Goal: Complete application form

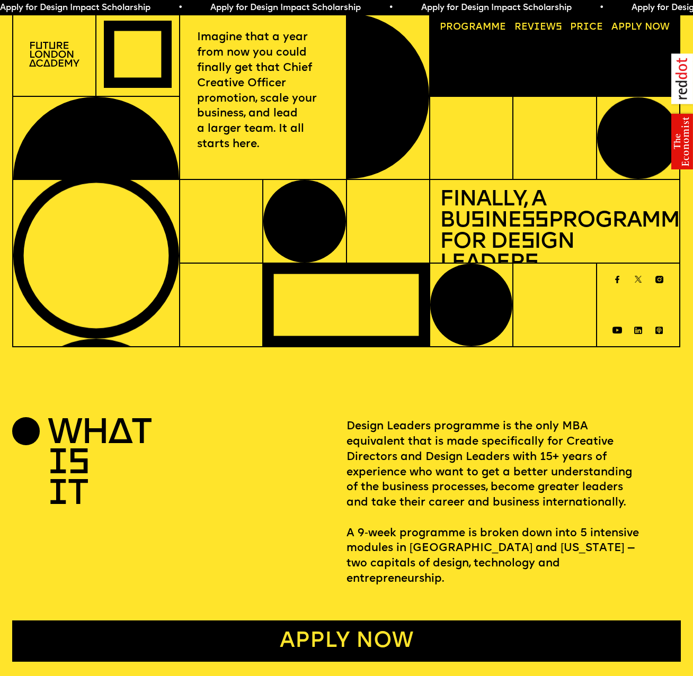
click at [384, 632] on link "Apply now" at bounding box center [346, 641] width 669 height 41
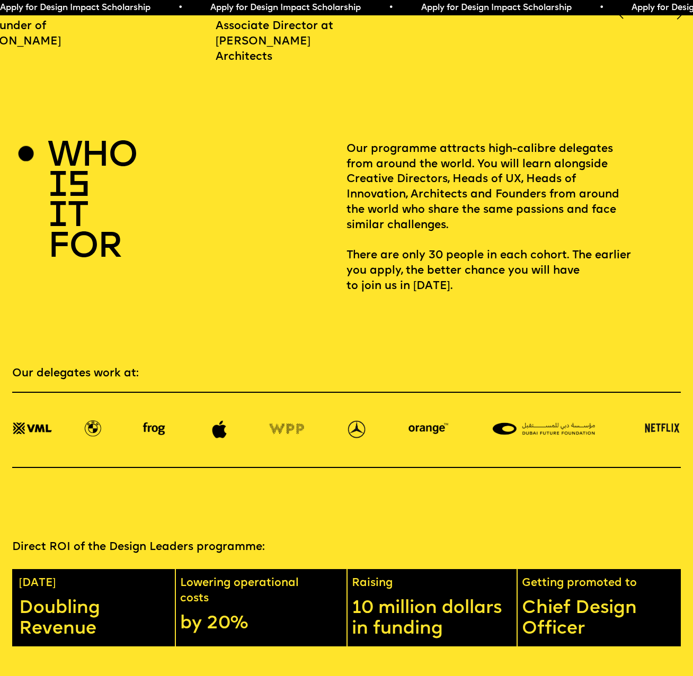
scroll to position [1103, 0]
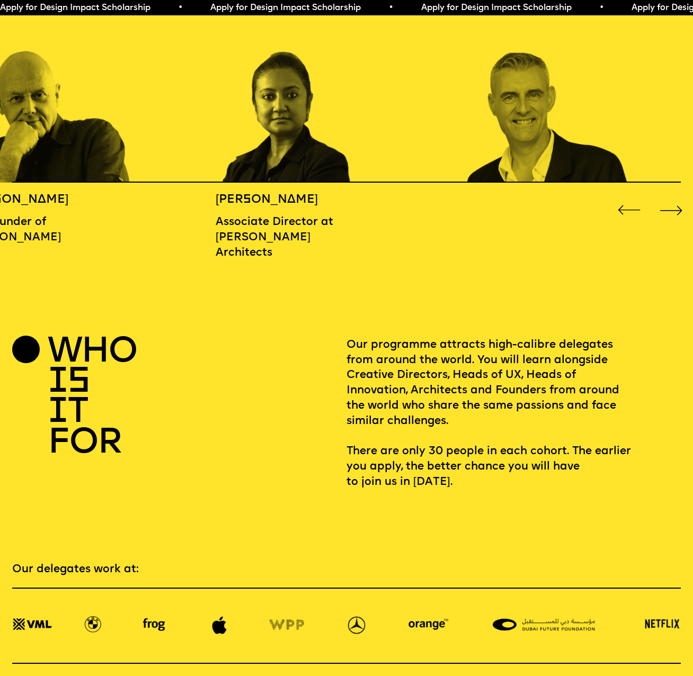
click at [669, 212] on div "Next slide" at bounding box center [671, 210] width 28 height 28
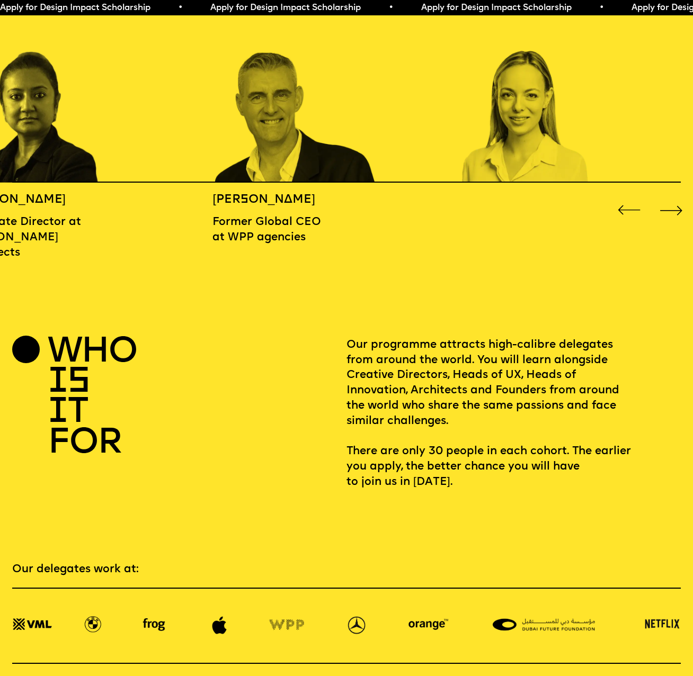
click at [669, 212] on div "Next slide" at bounding box center [671, 210] width 28 height 28
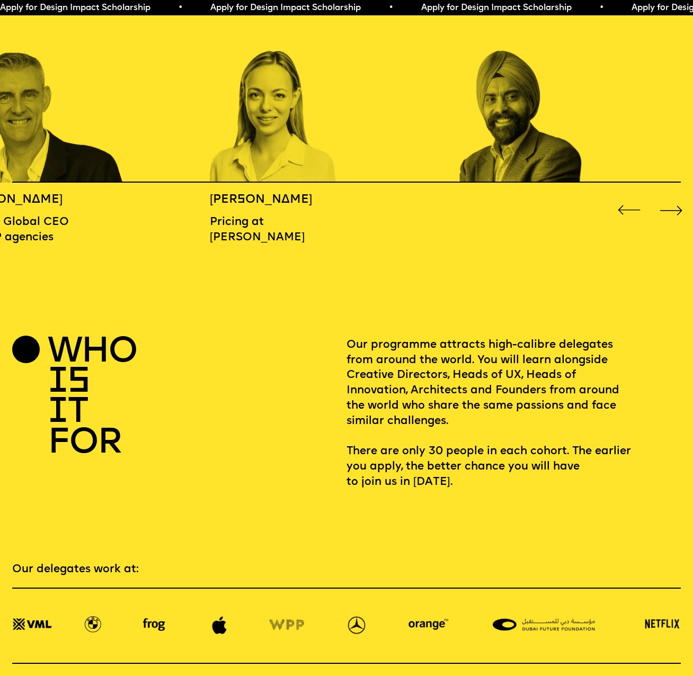
click at [669, 212] on div "Next slide" at bounding box center [671, 210] width 28 height 28
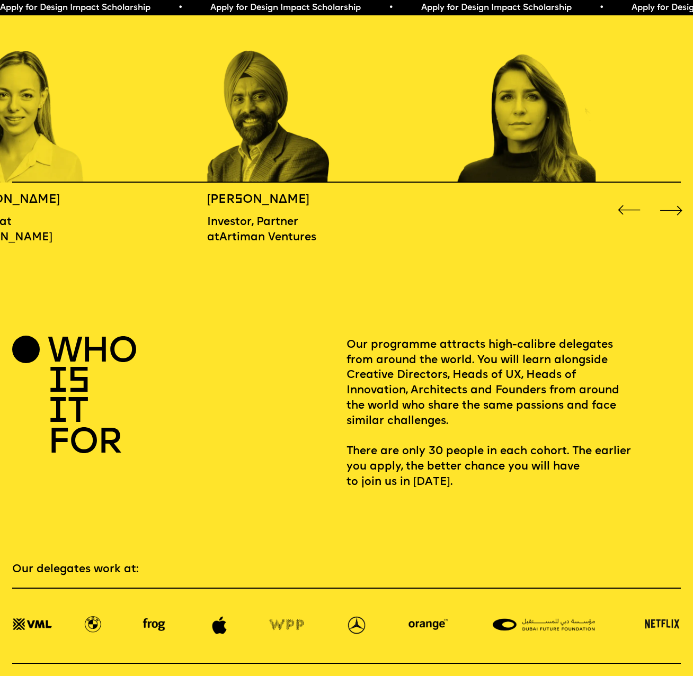
click at [669, 210] on div "Next slide" at bounding box center [671, 210] width 28 height 28
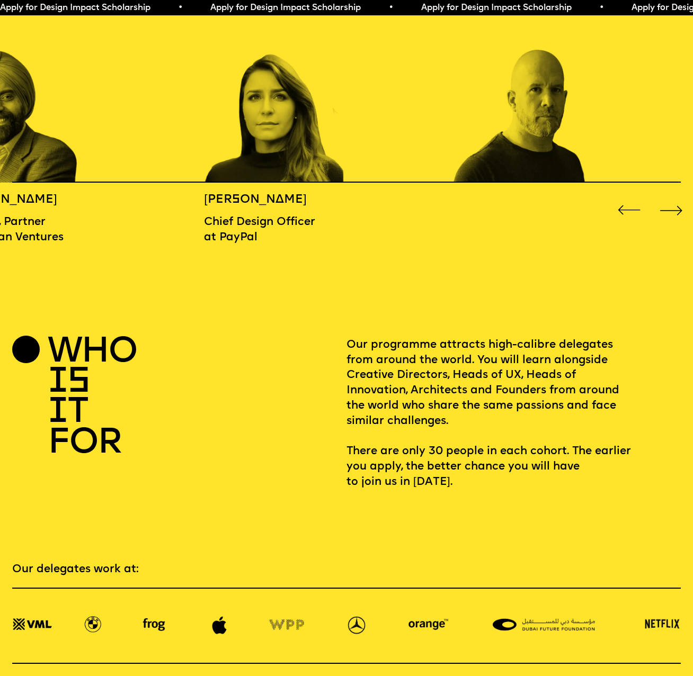
click at [669, 208] on div "Next slide" at bounding box center [671, 210] width 28 height 28
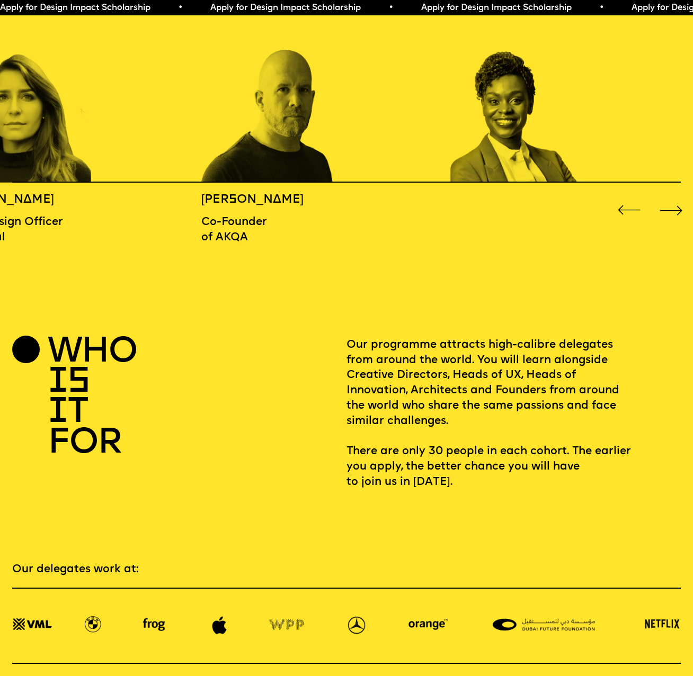
click at [669, 205] on div "Next slide" at bounding box center [671, 210] width 28 height 28
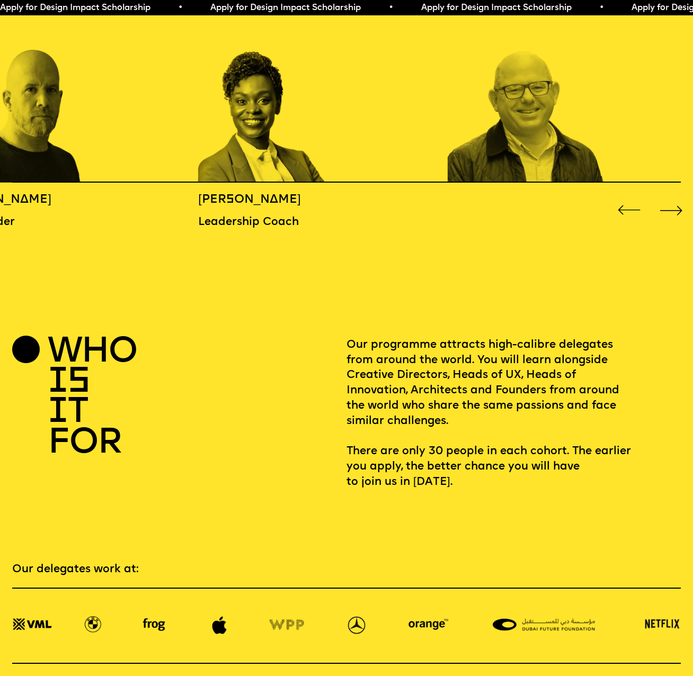
click at [669, 204] on div "Next slide" at bounding box center [671, 210] width 28 height 28
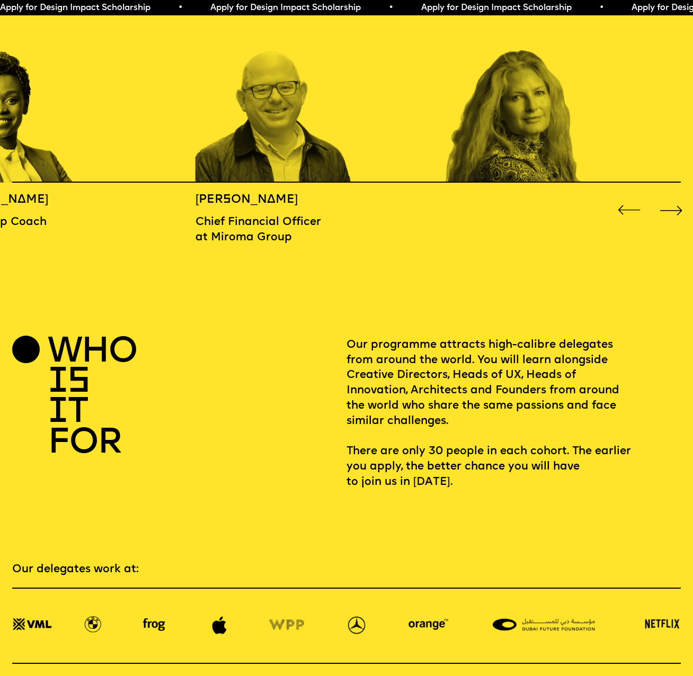
click at [669, 204] on div "Next slide" at bounding box center [671, 210] width 28 height 28
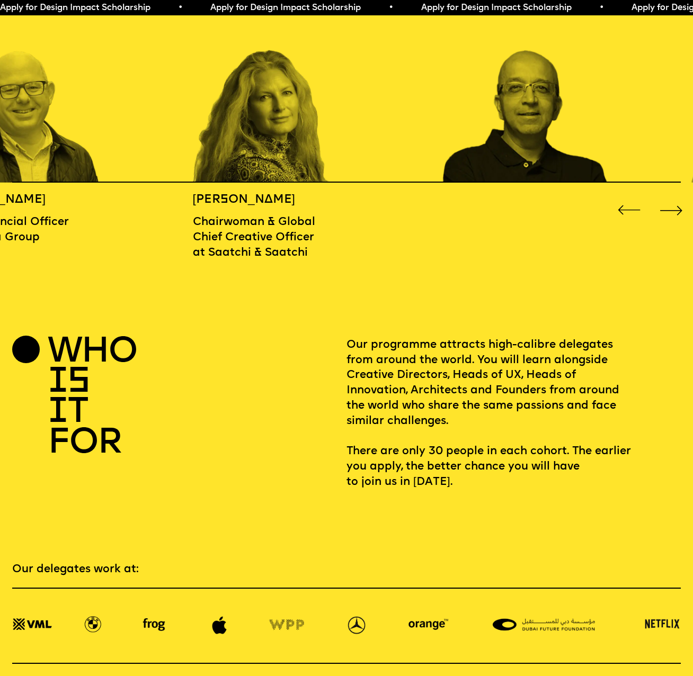
click at [669, 204] on div "Next slide" at bounding box center [671, 210] width 28 height 28
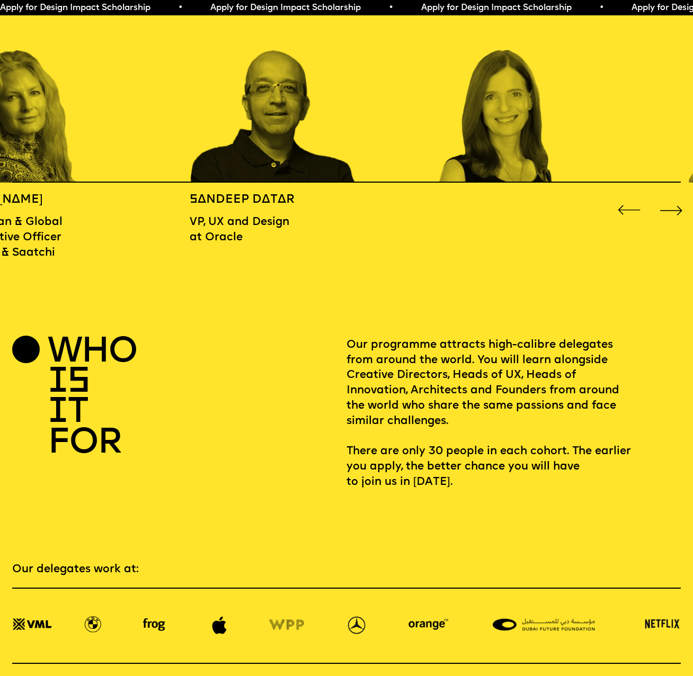
click at [669, 204] on div "Next slide" at bounding box center [671, 210] width 28 height 28
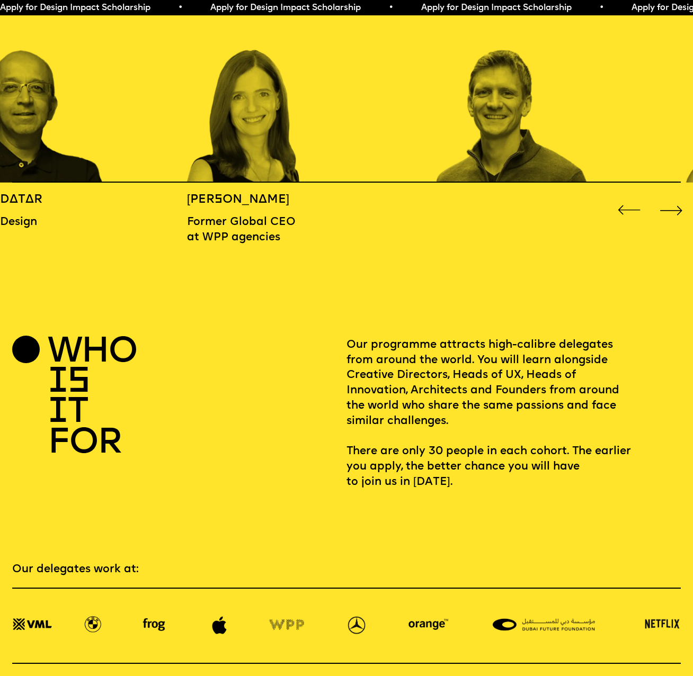
click at [669, 204] on div "Next slide" at bounding box center [671, 210] width 28 height 28
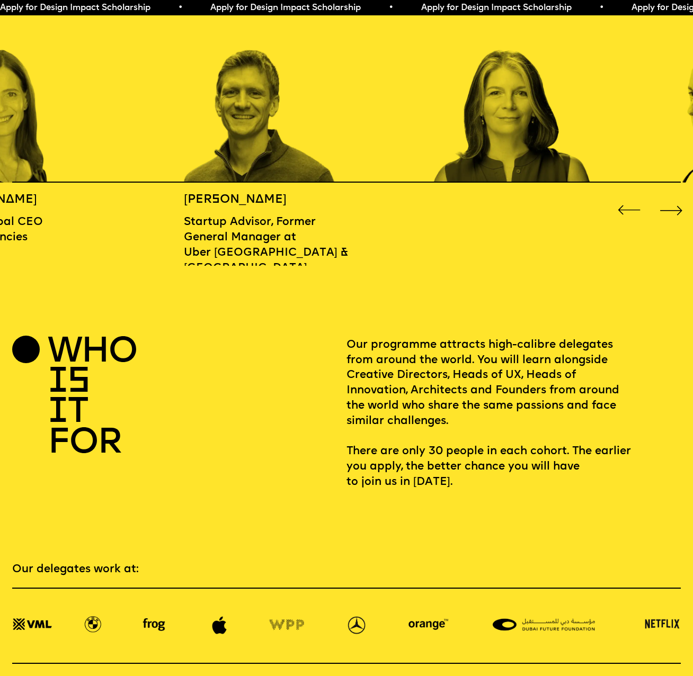
click at [669, 204] on div "Next slide" at bounding box center [671, 210] width 28 height 28
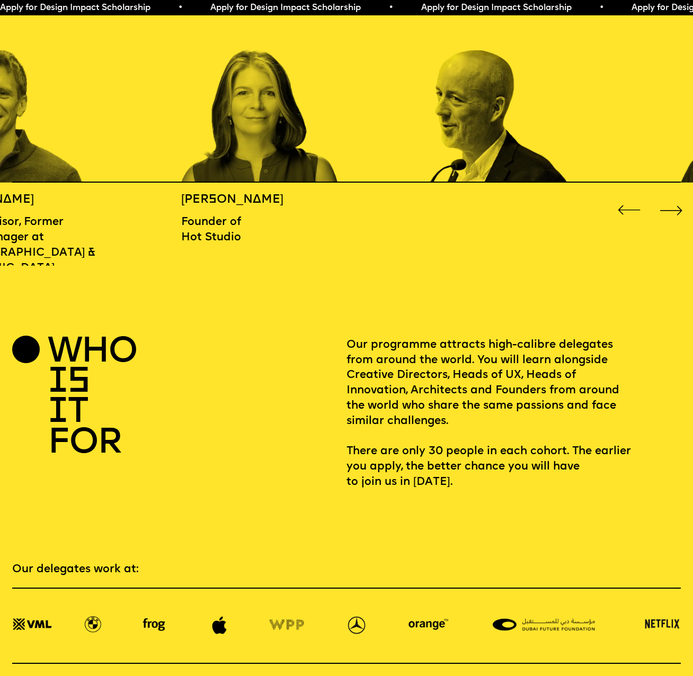
click at [669, 204] on div "Next slide" at bounding box center [671, 210] width 28 height 28
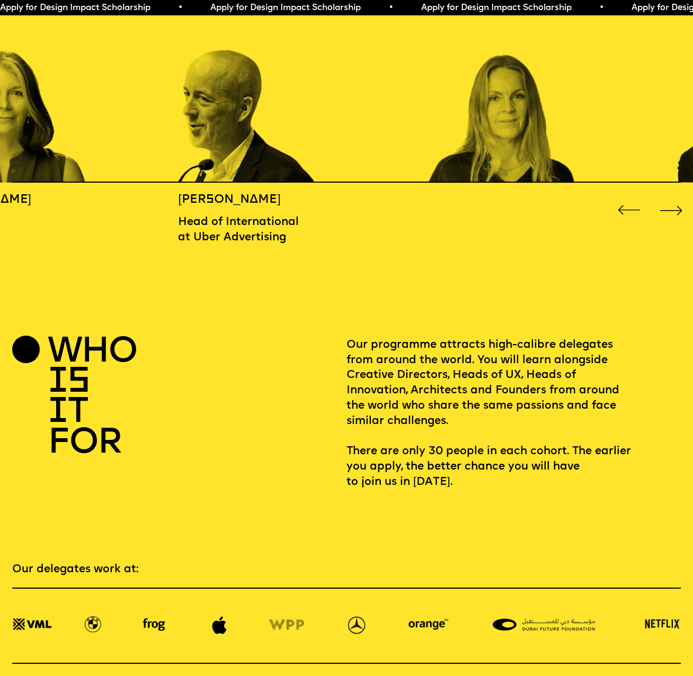
click at [669, 204] on div "Next slide" at bounding box center [671, 210] width 28 height 28
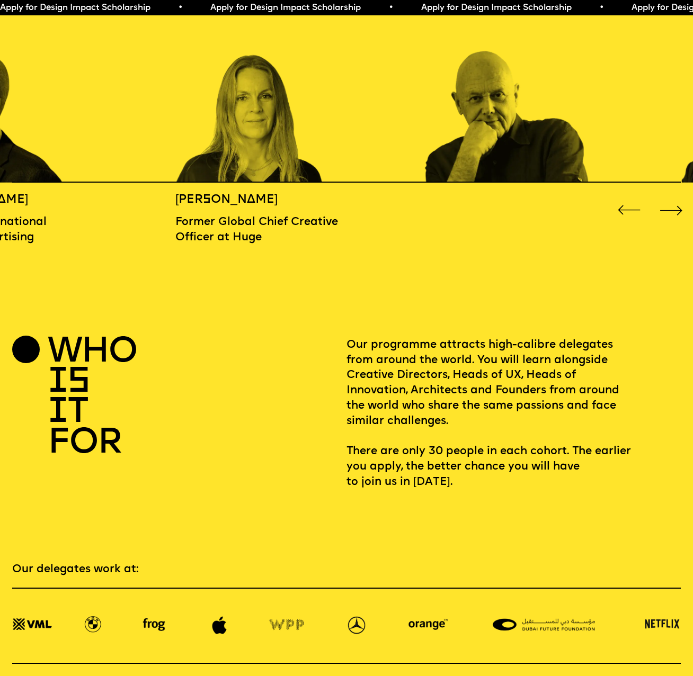
click at [669, 204] on div "Next slide" at bounding box center [671, 210] width 28 height 28
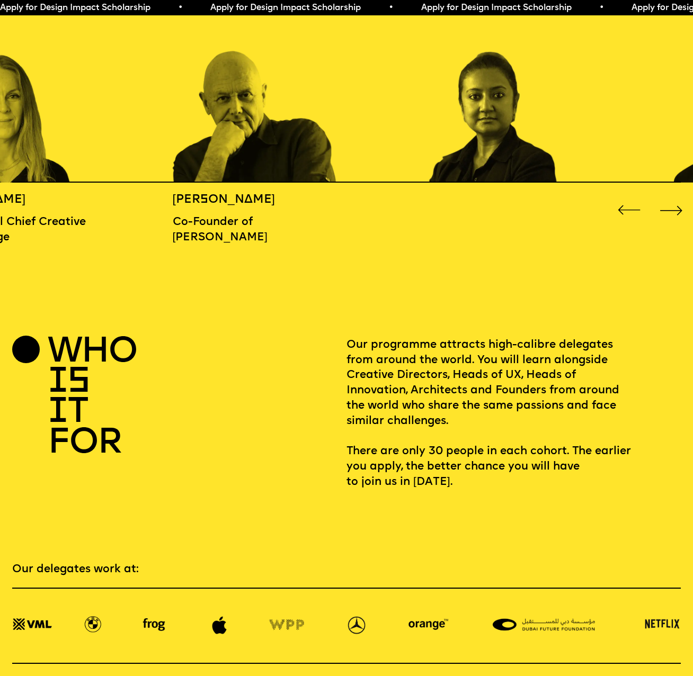
click at [669, 202] on div "Next slide" at bounding box center [671, 210] width 28 height 28
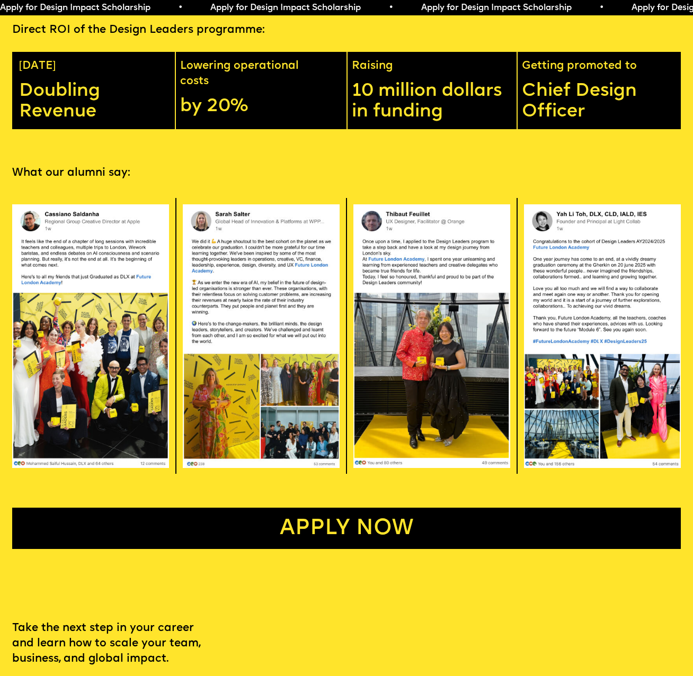
scroll to position [2160, 0]
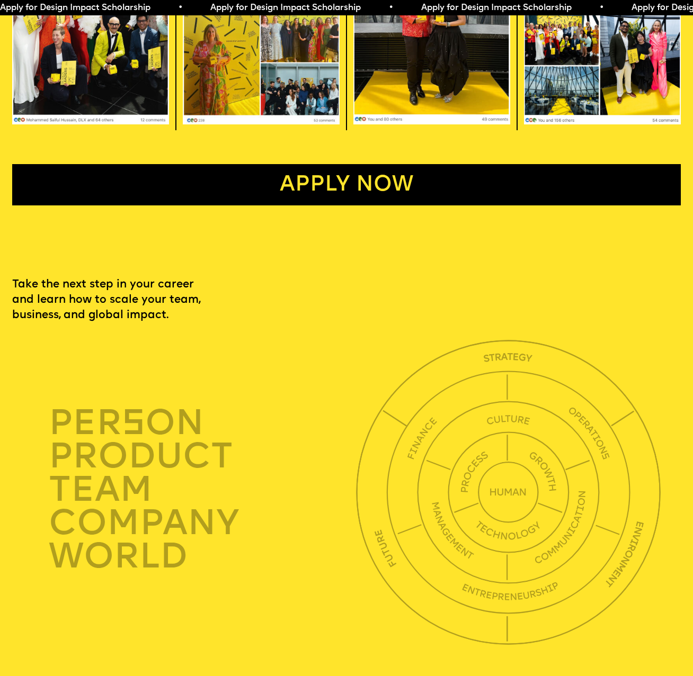
click at [361, 200] on link "Apply now" at bounding box center [346, 184] width 669 height 41
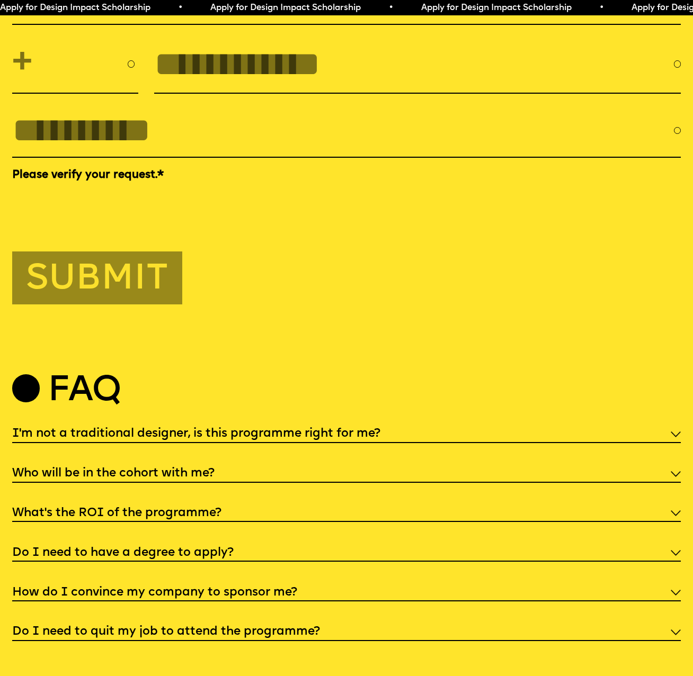
scroll to position [3066, 0]
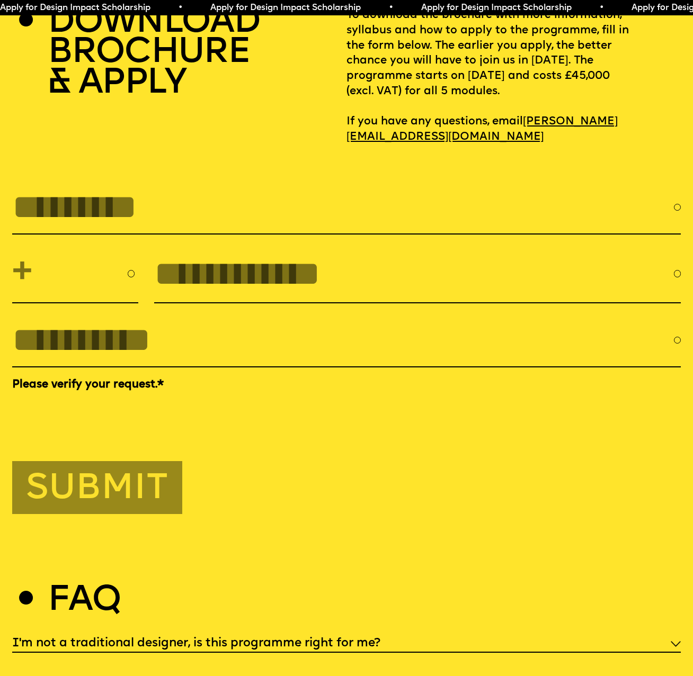
click at [209, 227] on input "FULL NAME" at bounding box center [343, 207] width 662 height 39
type input "**********"
click at [91, 286] on select "**********" at bounding box center [75, 273] width 126 height 43
select select "***"
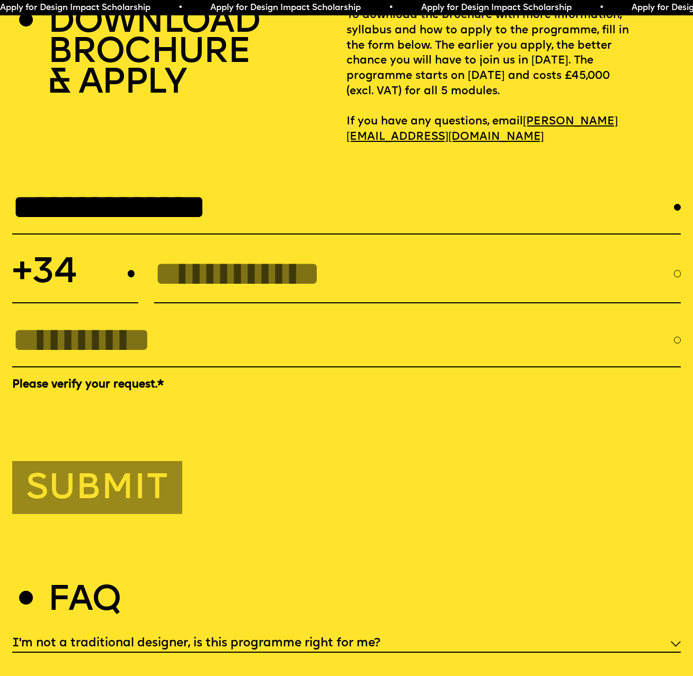
click at [235, 293] on input "tel" at bounding box center [413, 274] width 519 height 39
type input "*********"
click at [91, 360] on input "EMAIL *" at bounding box center [343, 340] width 662 height 39
type input "**********"
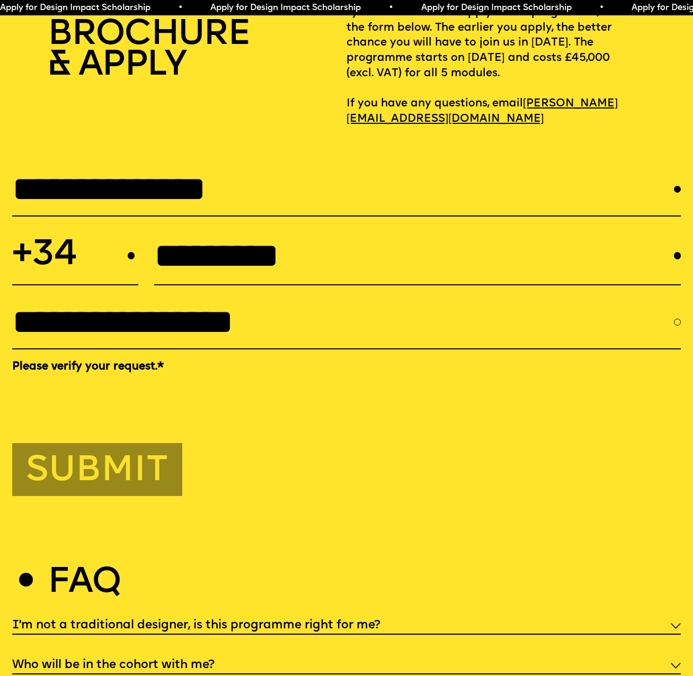
scroll to position [3085, 0]
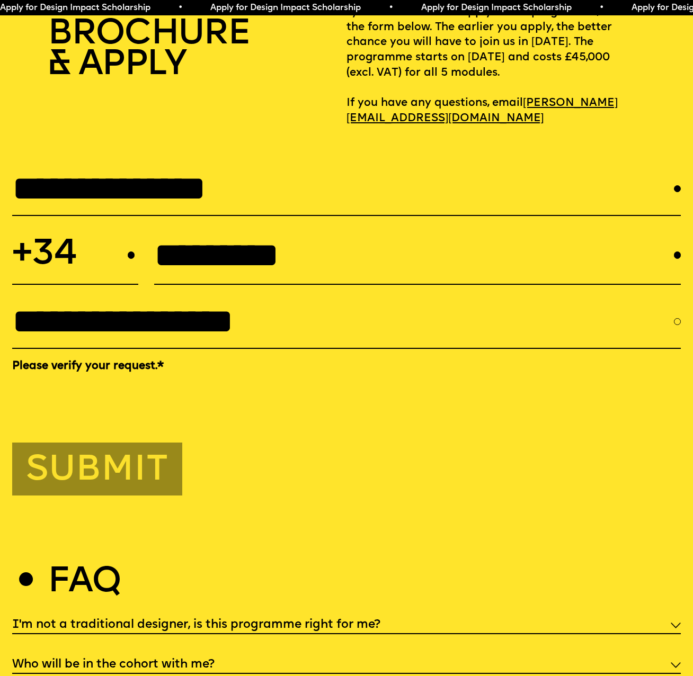
click at [51, 493] on button "Submit" at bounding box center [97, 469] width 170 height 53
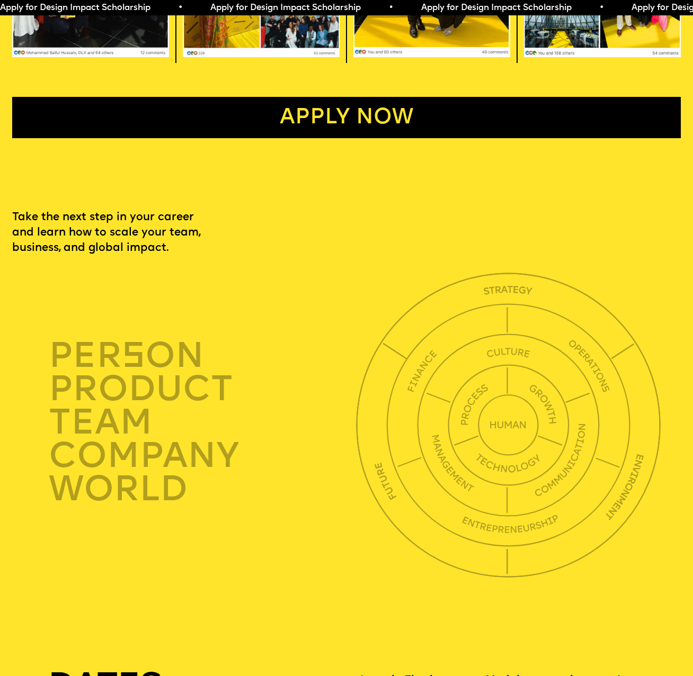
scroll to position [1855, 0]
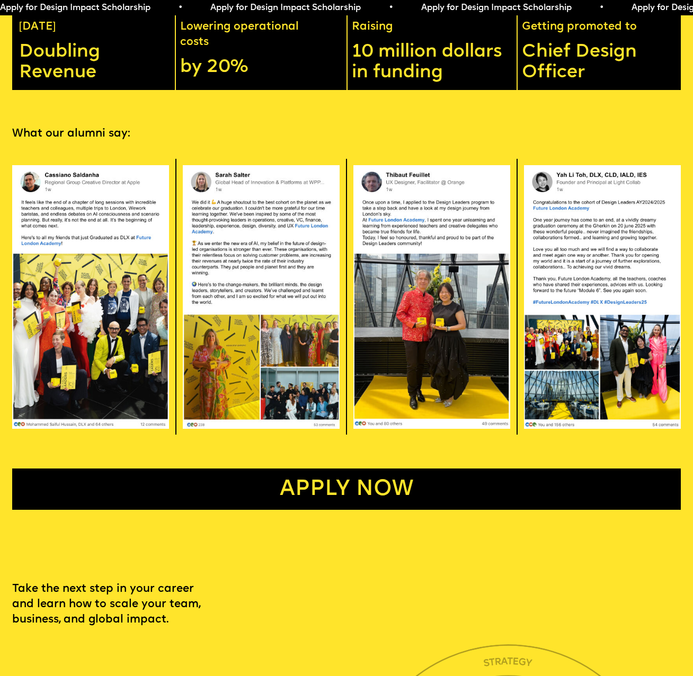
click at [423, 499] on link "Apply now" at bounding box center [346, 489] width 669 height 41
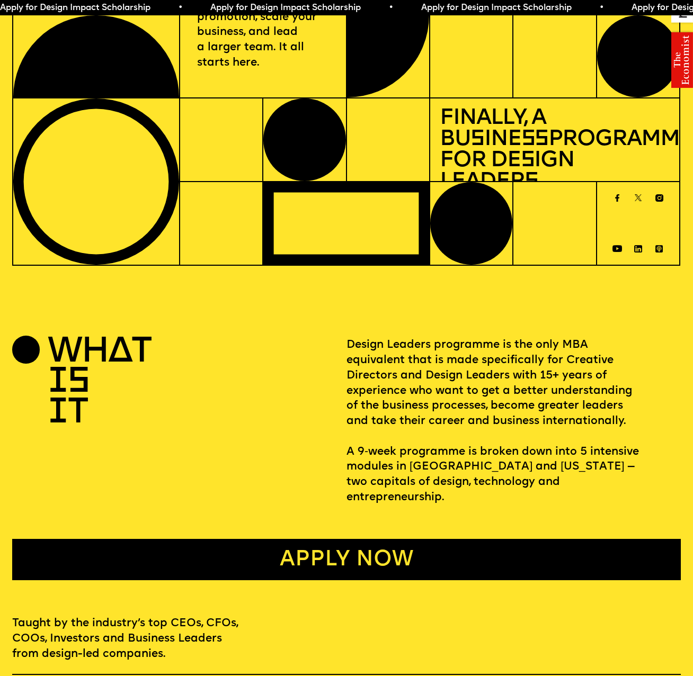
scroll to position [0, 0]
